Goal: Entertainment & Leisure: Browse casually

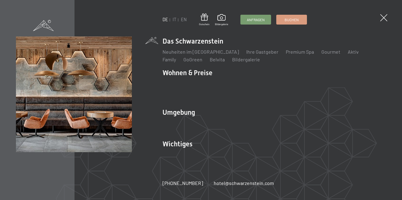
click at [262, 151] on link "Webcam & Wetter" at bounding box center [263, 154] width 39 height 6
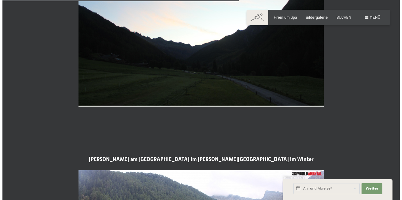
scroll to position [1073, 0]
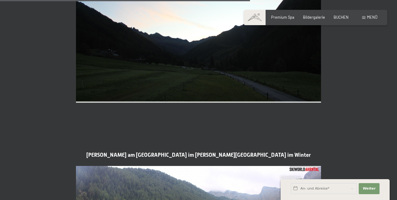
click at [370, 17] on span "Menü" at bounding box center [372, 17] width 10 height 5
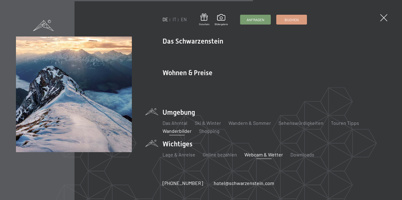
click at [172, 128] on link "Wanderbilder" at bounding box center [177, 131] width 29 height 6
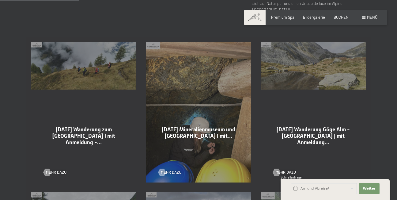
scroll to position [307, 0]
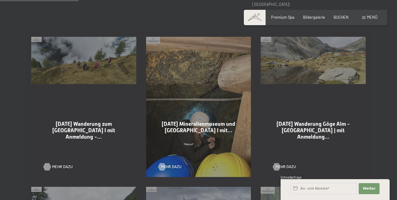
click at [49, 163] on div at bounding box center [47, 166] width 4 height 7
click at [47, 163] on div at bounding box center [47, 166] width 4 height 7
click at [48, 163] on div at bounding box center [47, 166] width 4 height 7
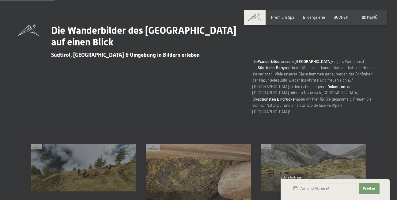
scroll to position [215, 0]
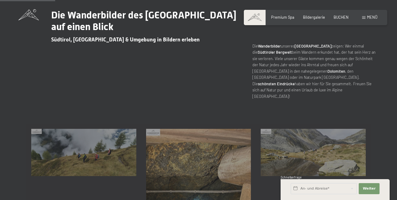
click at [70, 141] on div "02-09-2025 Wanderung zum Obersteinerholm I mit Anmeldung -… Mehr dazu" at bounding box center [83, 199] width 115 height 150
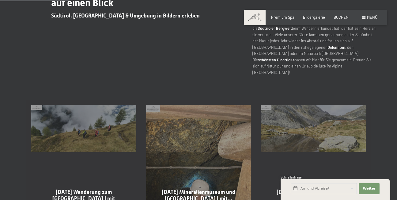
scroll to position [307, 0]
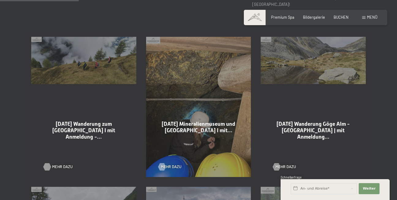
click at [47, 163] on div at bounding box center [47, 166] width 4 height 7
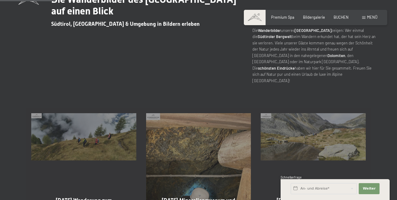
scroll to position [215, 0]
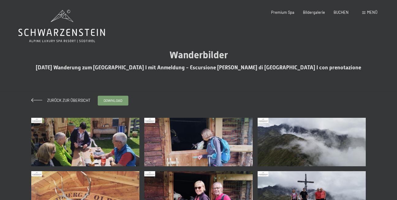
click at [86, 144] on img at bounding box center [85, 142] width 108 height 49
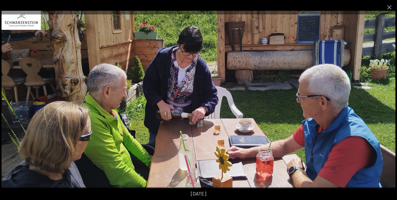
scroll to position [31, 0]
click at [376, 86] on img at bounding box center [199, 100] width 394 height 178
